Goal: Task Accomplishment & Management: Use online tool/utility

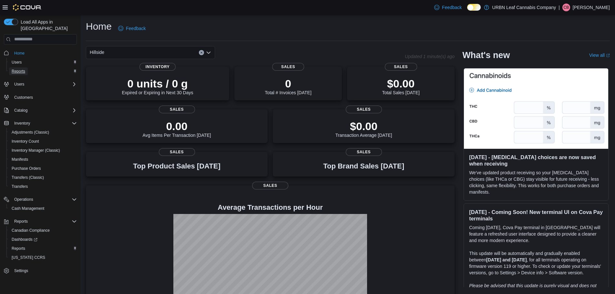
click at [21, 69] on span "Reports" at bounding box center [19, 71] width 14 height 5
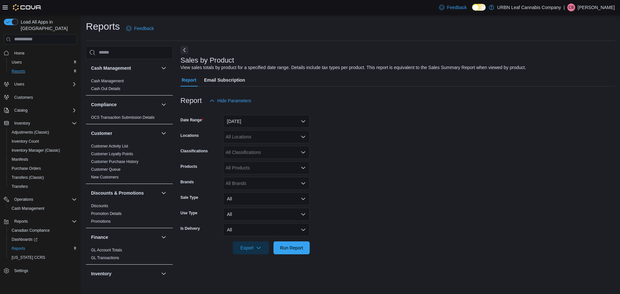
click at [257, 135] on div "All Locations" at bounding box center [266, 136] width 86 height 13
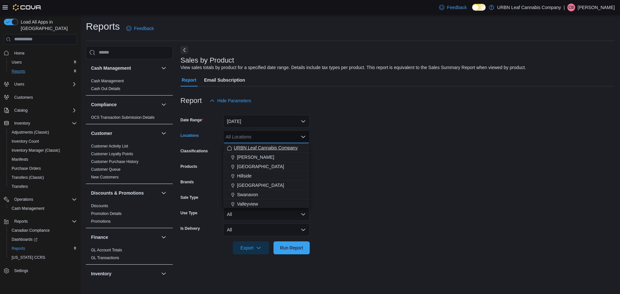
click at [256, 145] on span "URBN Leaf Cannabis Company" at bounding box center [266, 148] width 64 height 6
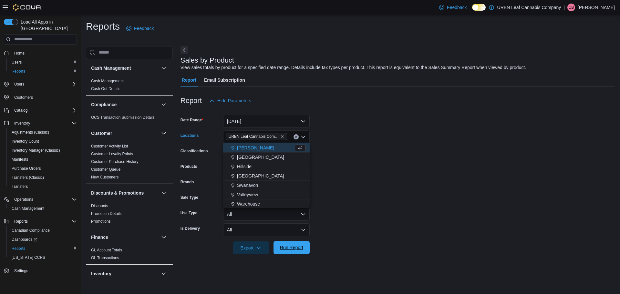
click at [307, 252] on button "Run Report" at bounding box center [291, 247] width 36 height 13
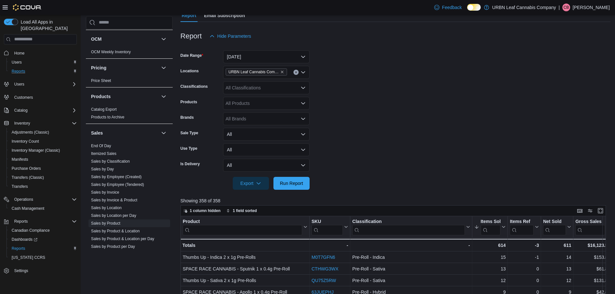
scroll to position [387, 0]
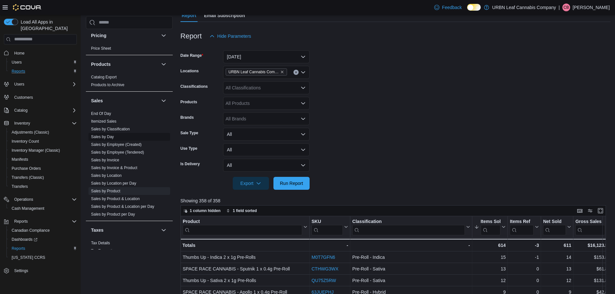
click at [107, 136] on link "Sales by Day" at bounding box center [102, 137] width 23 height 5
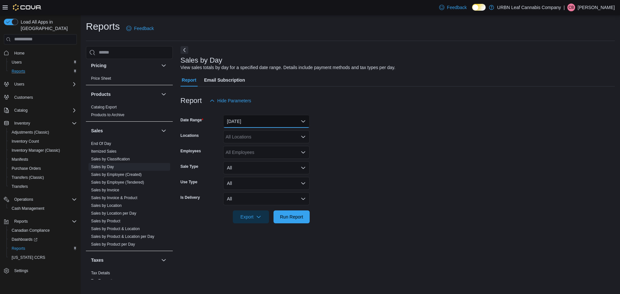
click at [290, 124] on button "[DATE]" at bounding box center [266, 121] width 86 height 13
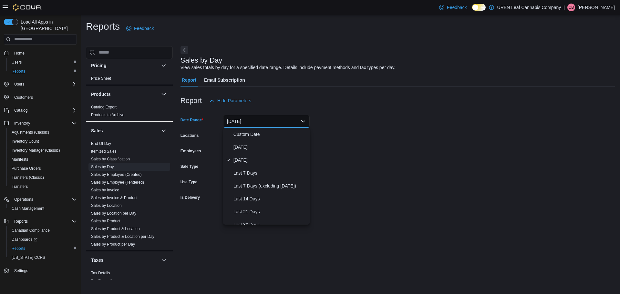
click at [323, 135] on form "Date Range [DATE] Locations All Locations Employees All Employees Sale Type All…" at bounding box center [397, 165] width 434 height 116
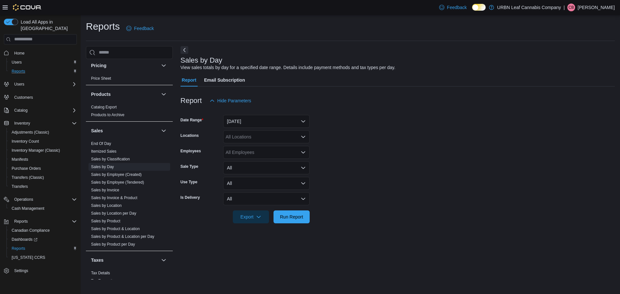
click at [265, 132] on div "All Locations" at bounding box center [266, 136] width 86 height 13
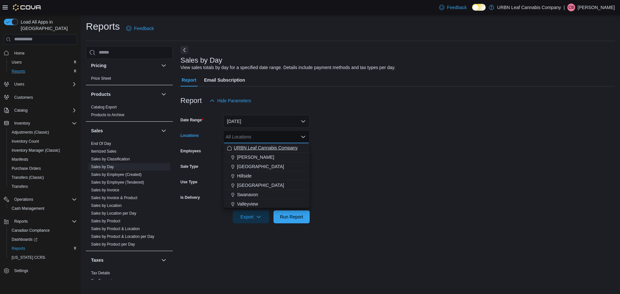
click at [260, 146] on span "URBN Leaf Cannabis Company" at bounding box center [266, 148] width 64 height 6
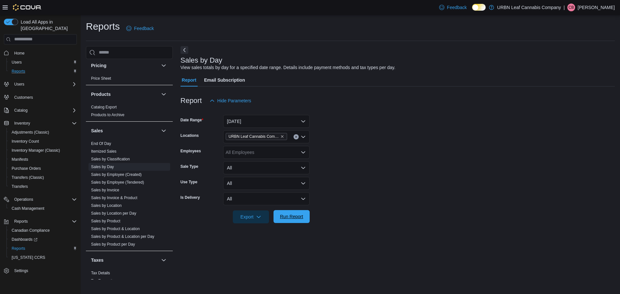
click at [283, 218] on span "Run Report" at bounding box center [291, 216] width 23 height 6
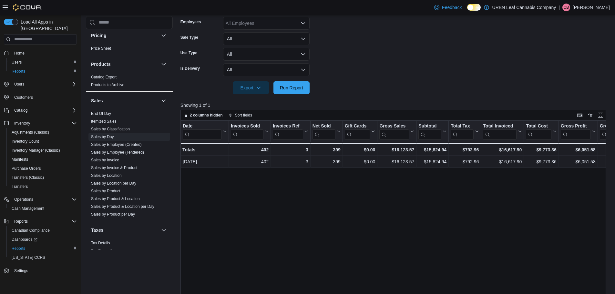
scroll to position [32, 0]
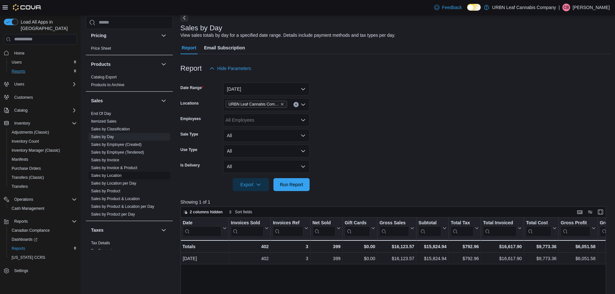
click at [111, 176] on link "Sales by Location" at bounding box center [106, 175] width 31 height 5
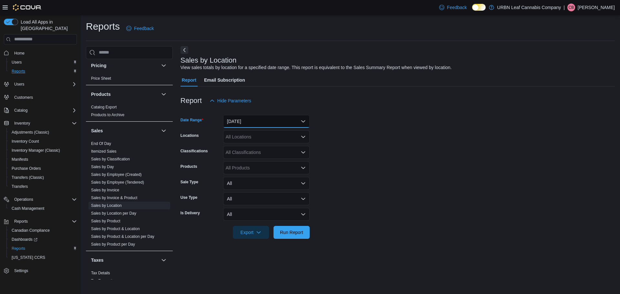
click at [267, 125] on button "[DATE]" at bounding box center [266, 121] width 86 height 13
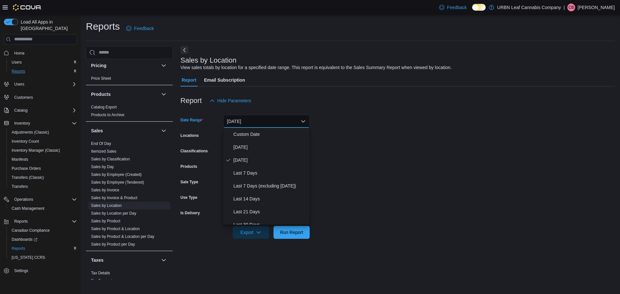
click at [345, 124] on form "Date Range [DATE] Locations All Locations Classifications All Classifications P…" at bounding box center [397, 173] width 434 height 132
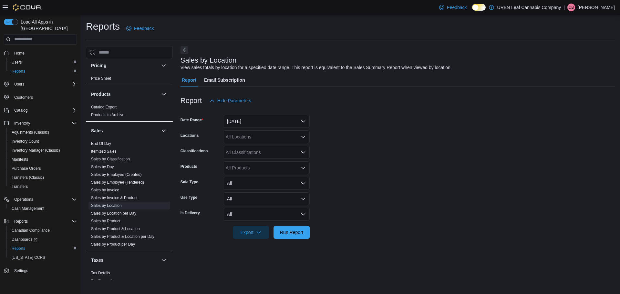
click at [289, 137] on div "All Locations" at bounding box center [266, 136] width 86 height 13
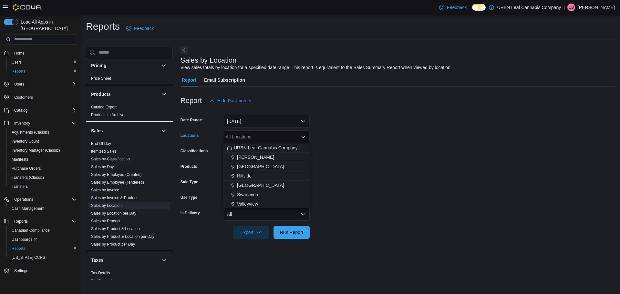
click at [277, 147] on span "URBN Leaf Cannabis Company" at bounding box center [266, 148] width 64 height 6
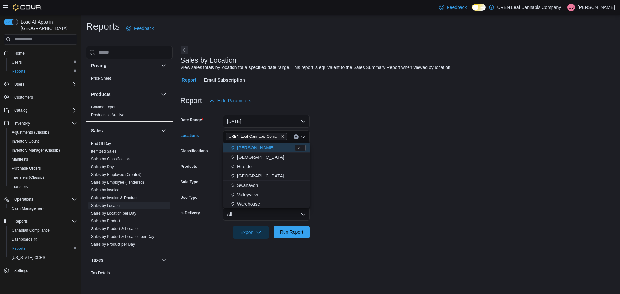
click at [292, 230] on span "Run Report" at bounding box center [291, 232] width 23 height 6
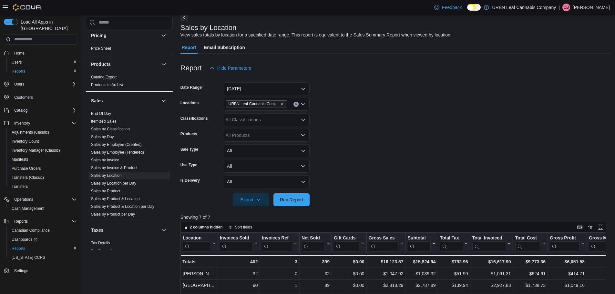
scroll to position [32, 0]
click at [281, 104] on icon "Remove URBN Leaf Cannabis Company from selection in this group" at bounding box center [282, 104] width 4 height 4
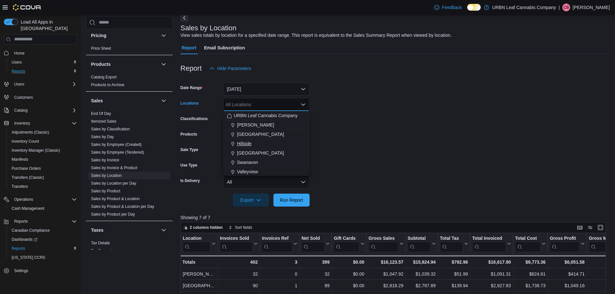
click at [245, 144] on span "Hillside" at bounding box center [244, 143] width 15 height 6
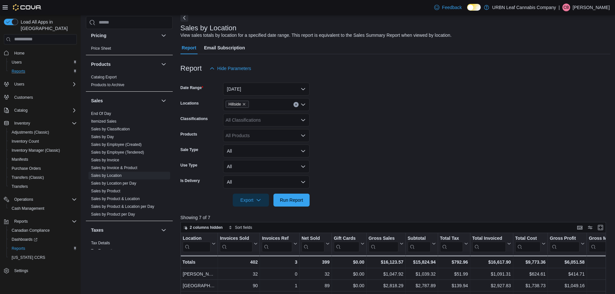
click at [347, 139] on form "Date Range [DATE] Locations [GEOGRAPHIC_DATA] Classifications All Classificatio…" at bounding box center [395, 141] width 430 height 132
drag, startPoint x: 284, startPoint y: 90, endPoint x: 289, endPoint y: 90, distance: 4.8
click at [285, 90] on button "[DATE]" at bounding box center [266, 89] width 86 height 13
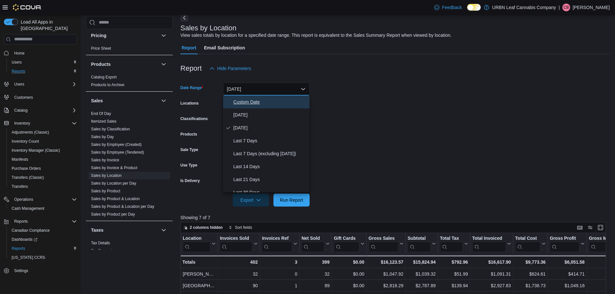
click at [275, 103] on span "Custom Date" at bounding box center [270, 102] width 74 height 8
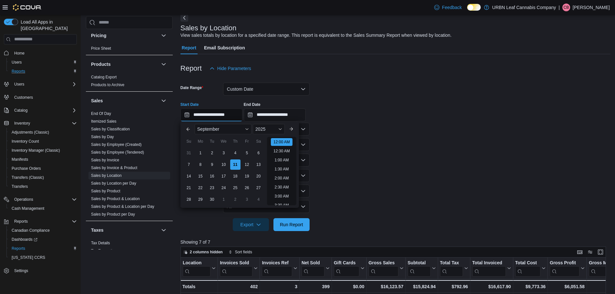
click at [212, 111] on input "**********" at bounding box center [211, 114] width 62 height 13
click at [200, 166] on div "8" at bounding box center [200, 164] width 11 height 11
click at [235, 166] on div "11" at bounding box center [234, 164] width 11 height 11
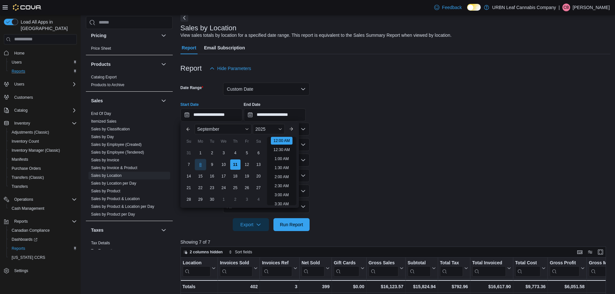
click at [203, 164] on div "8" at bounding box center [200, 164] width 11 height 11
type input "**********"
click at [261, 117] on input "**********" at bounding box center [275, 114] width 62 height 13
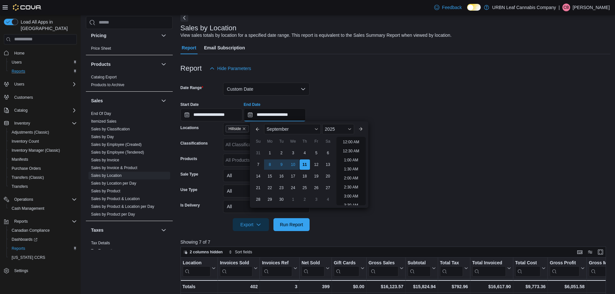
scroll to position [367, 0]
click at [302, 165] on div "11" at bounding box center [304, 164] width 11 height 11
click at [285, 229] on span "Run Report" at bounding box center [291, 224] width 28 height 13
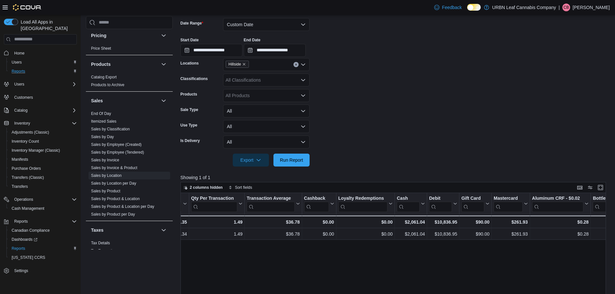
scroll to position [0, 635]
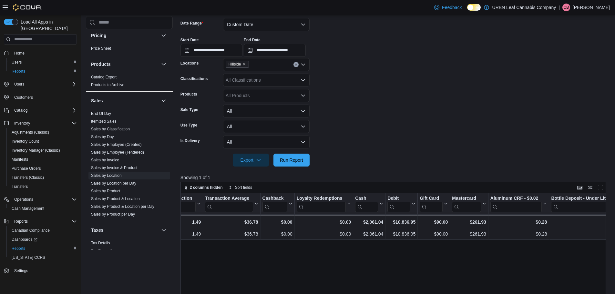
drag, startPoint x: 302, startPoint y: 241, endPoint x: 329, endPoint y: 241, distance: 27.1
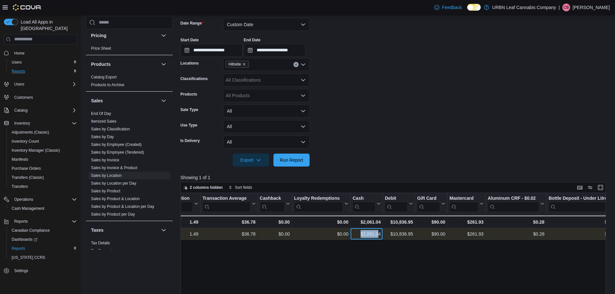
drag, startPoint x: 361, startPoint y: 234, endPoint x: 378, endPoint y: 235, distance: 16.8
click at [378, 235] on div "$2,061.04" at bounding box center [366, 234] width 28 height 8
copy div "$2,061.0"
